Goal: Information Seeking & Learning: Learn about a topic

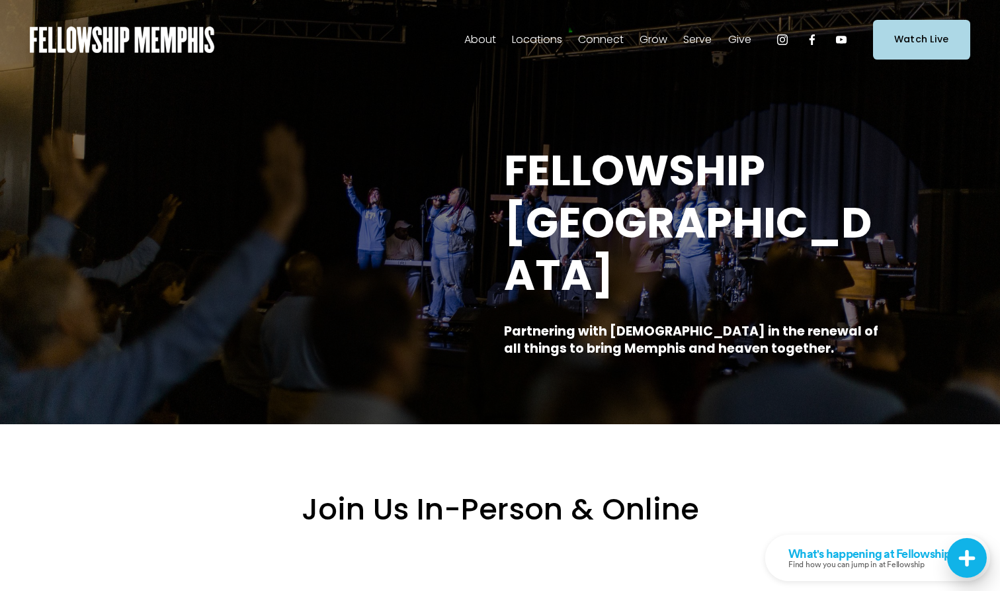
click at [0, 0] on span "Our Values" at bounding box center [0, 0] width 0 height 0
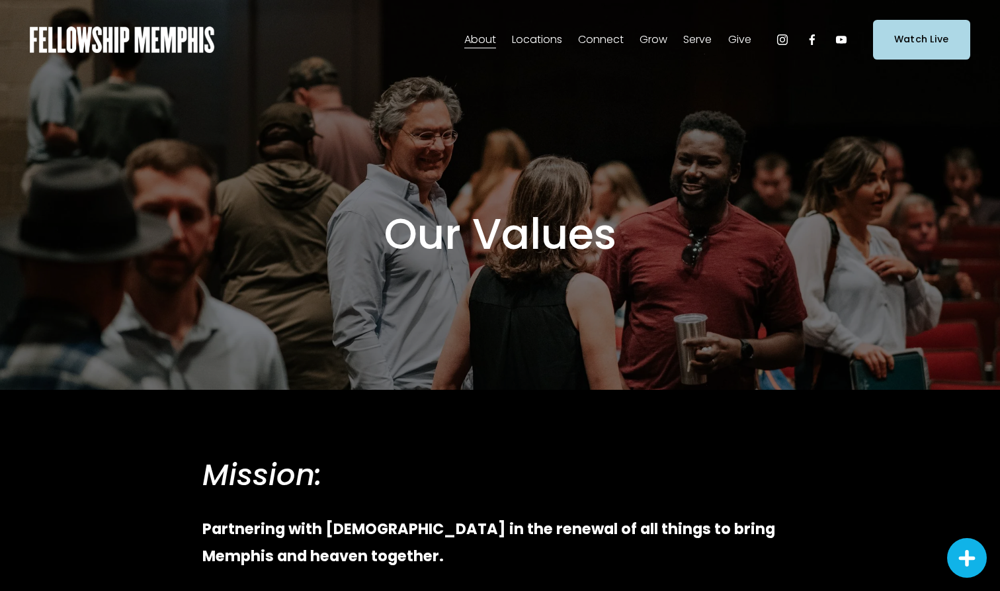
click at [0, 0] on span "Staff" at bounding box center [0, 0] width 0 height 0
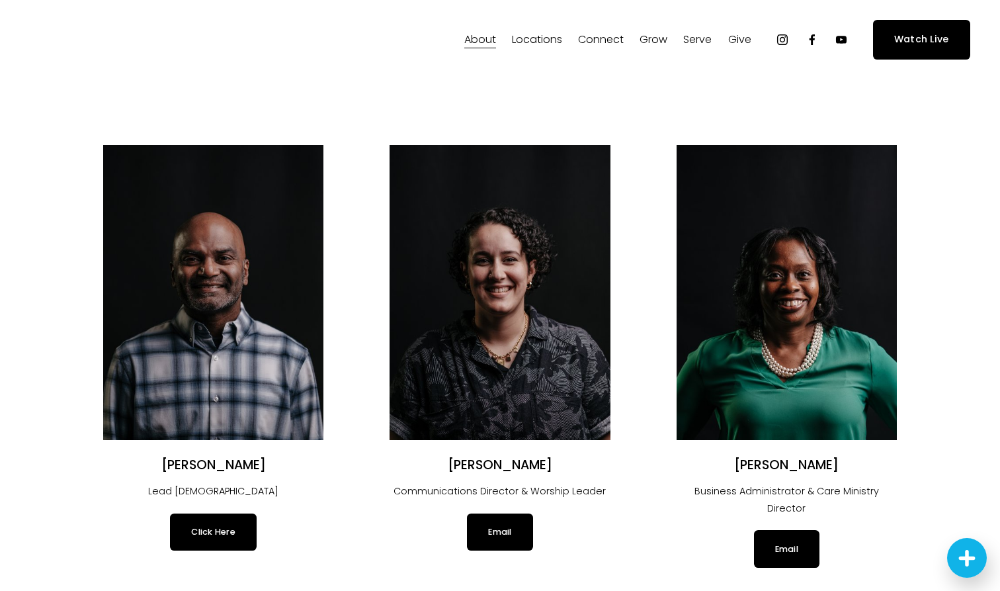
click at [0, 0] on span "Our Beliefs" at bounding box center [0, 0] width 0 height 0
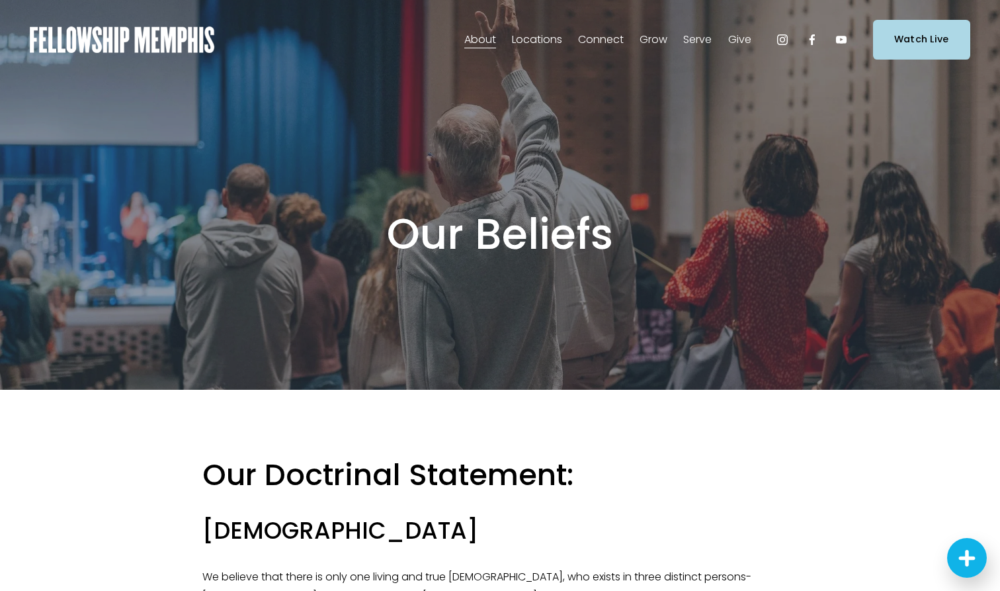
click at [0, 0] on span "Sermons" at bounding box center [0, 0] width 0 height 0
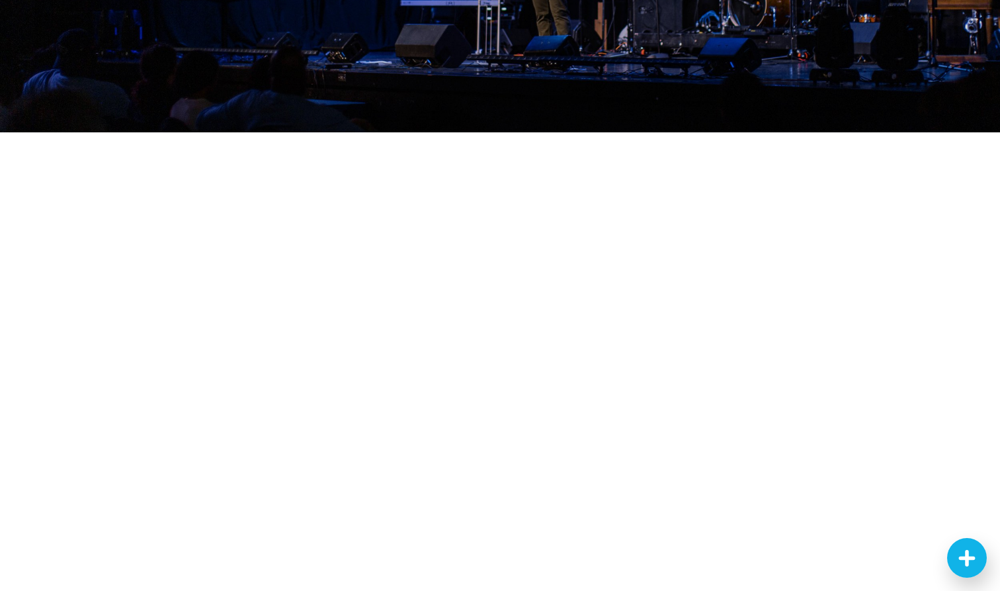
scroll to position [146, 0]
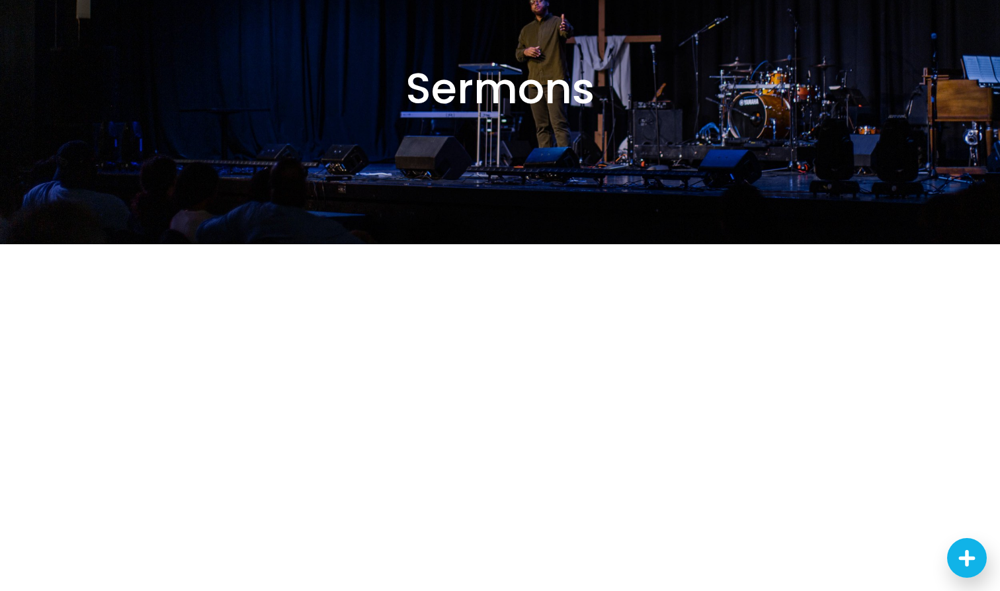
scroll to position [383, 0]
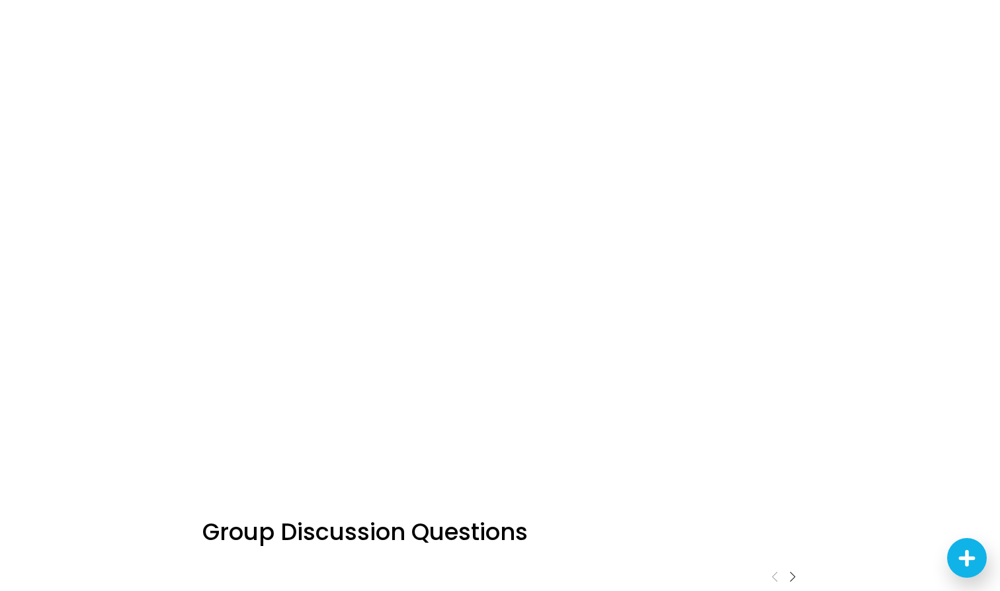
scroll to position [383, 0]
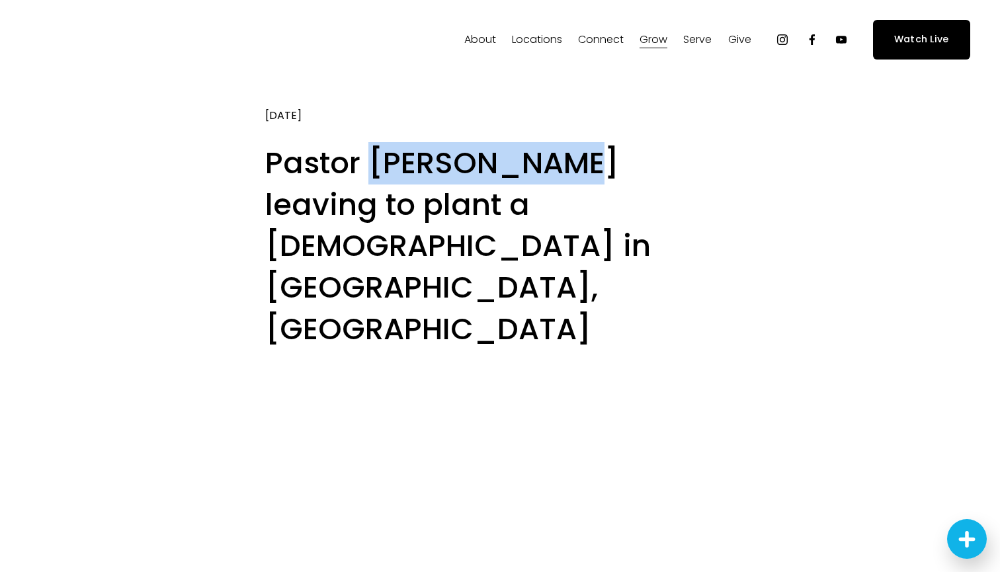
drag, startPoint x: 572, startPoint y: 162, endPoint x: 375, endPoint y: 164, distance: 197.1
click at [375, 164] on h1 "Pastor [PERSON_NAME] leaving to plant a [DEMOGRAPHIC_DATA] in [GEOGRAPHIC_DATA]…" at bounding box center [500, 247] width 470 height 208
copy h1 "[PERSON_NAME]"
